Goal: Check status

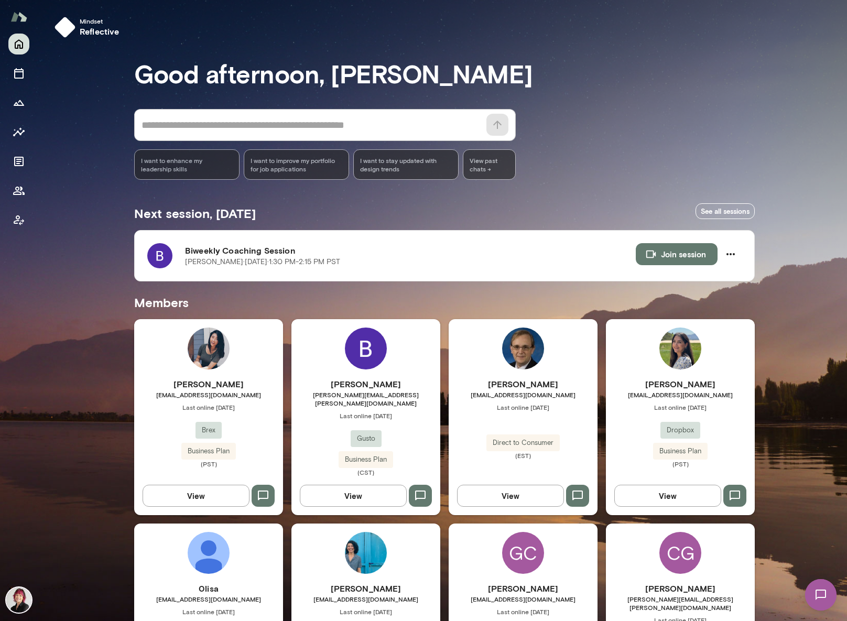
click at [534, 359] on img at bounding box center [523, 349] width 42 height 42
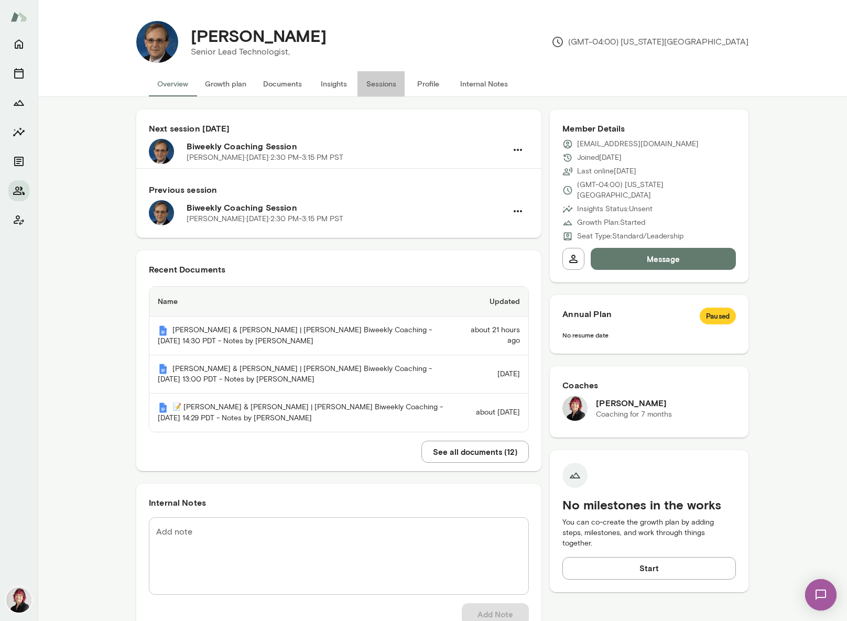
click at [372, 82] on button "Sessions" at bounding box center [381, 83] width 47 height 25
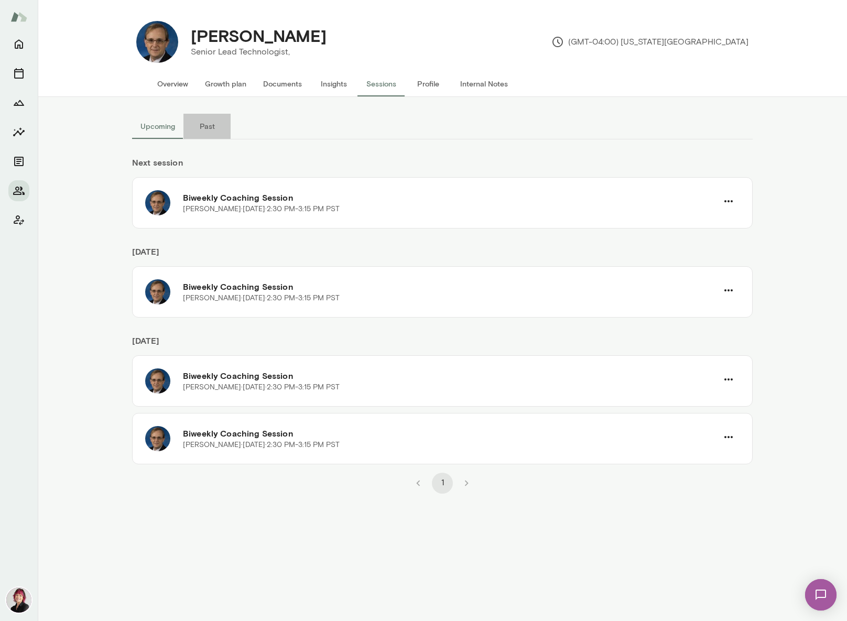
click at [199, 124] on button "Past" at bounding box center [207, 126] width 47 height 25
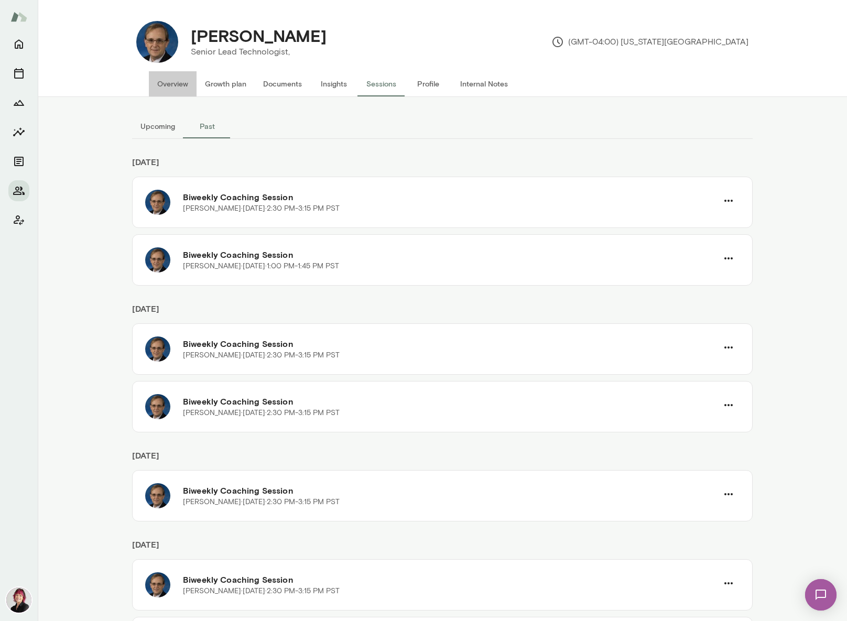
click at [173, 85] on button "Overview" at bounding box center [173, 83] width 48 height 25
